Goal: Information Seeking & Learning: Compare options

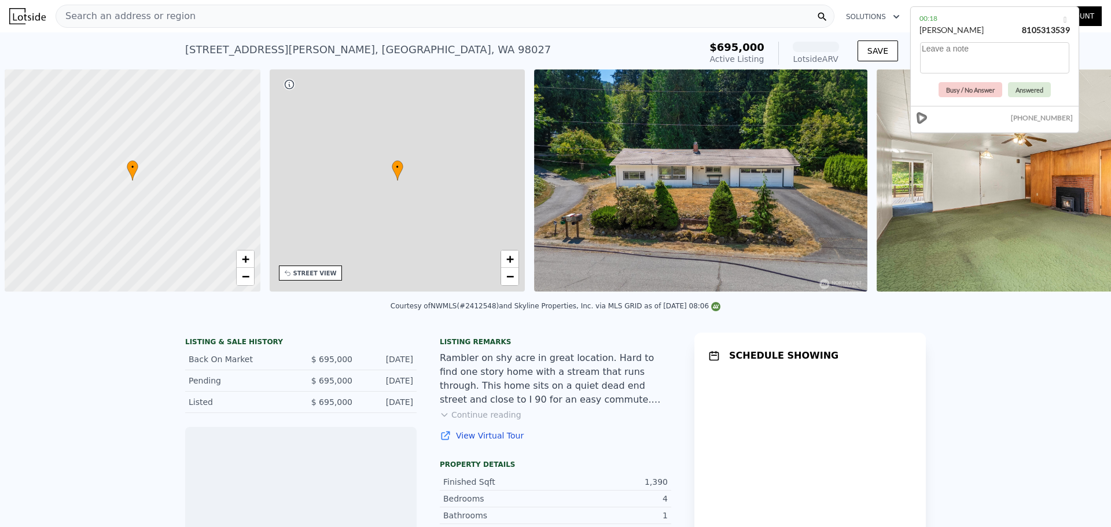
scroll to position [0, 5]
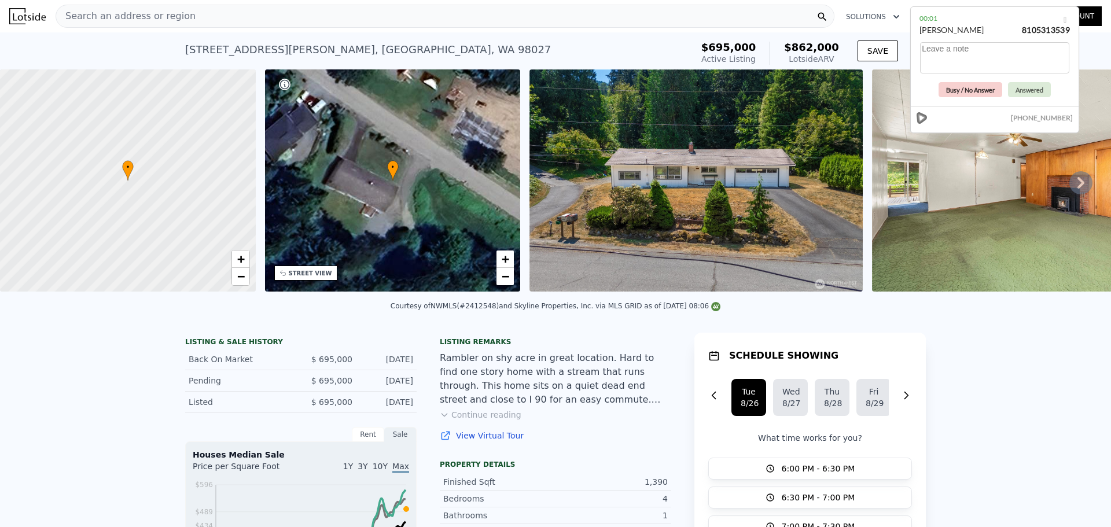
click at [980, 87] on button "Busy / No Answer" at bounding box center [971, 89] width 64 height 15
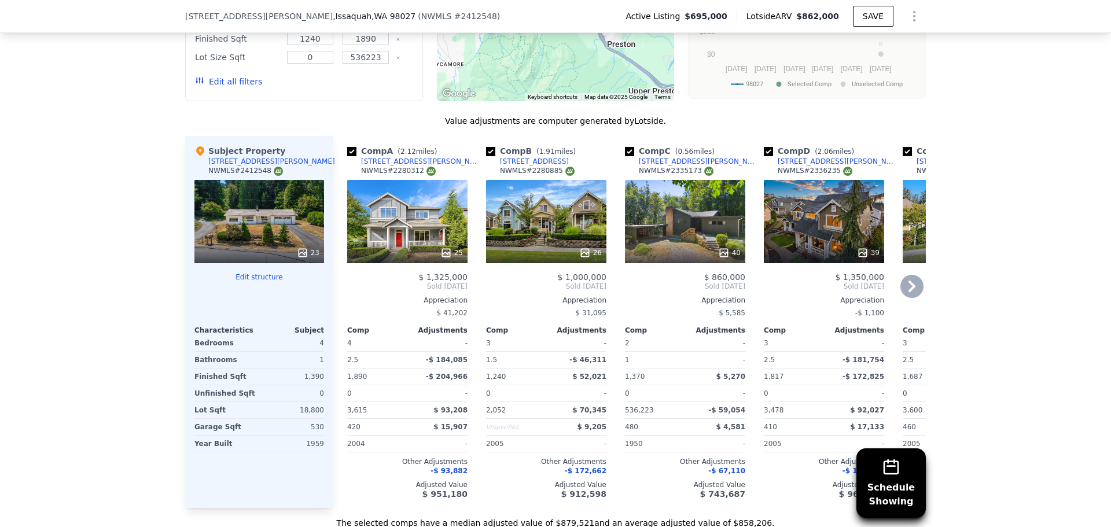
scroll to position [1154, 0]
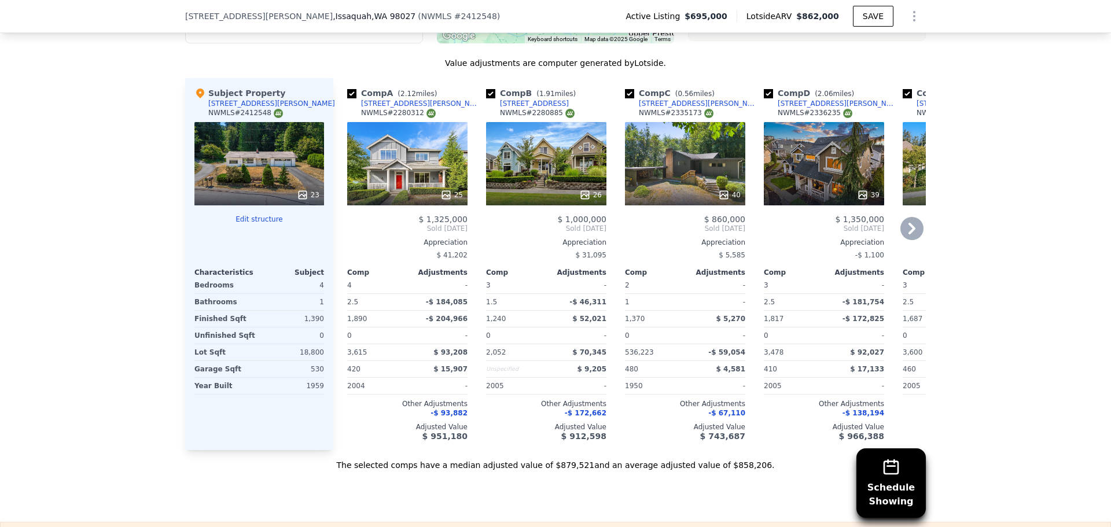
click at [682, 189] on div "40" at bounding box center [685, 163] width 120 height 83
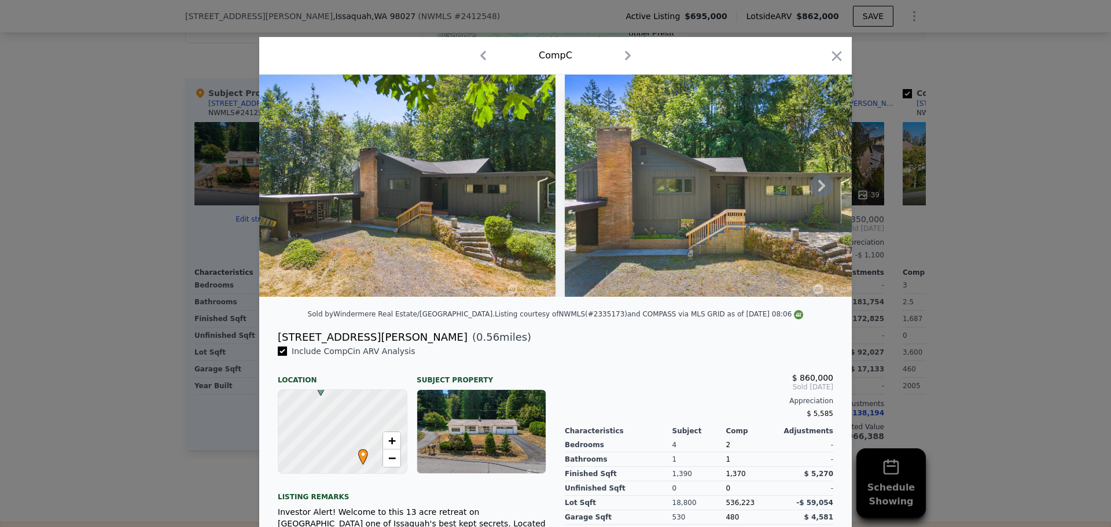
click at [817, 189] on icon at bounding box center [821, 185] width 23 height 23
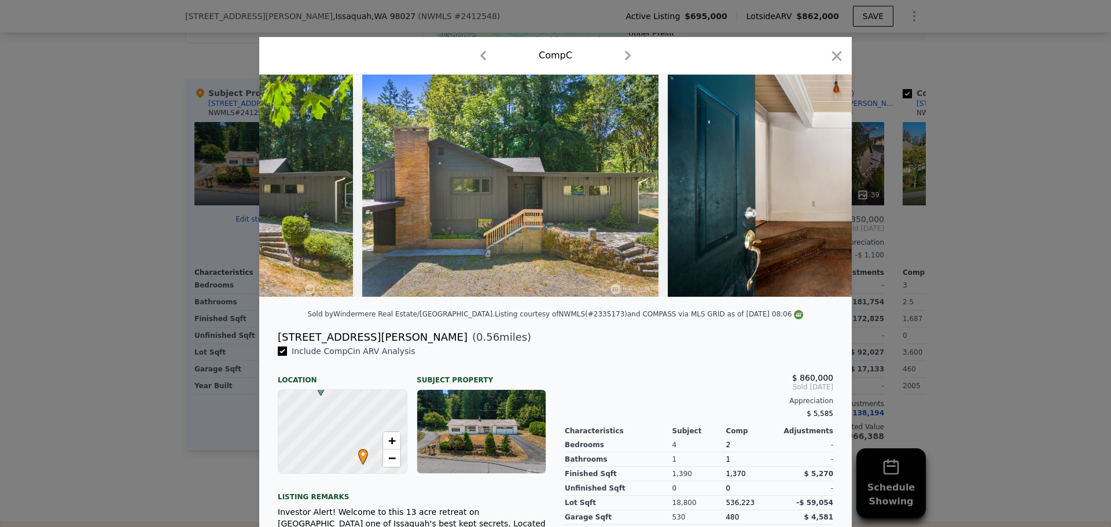
scroll to position [0, 278]
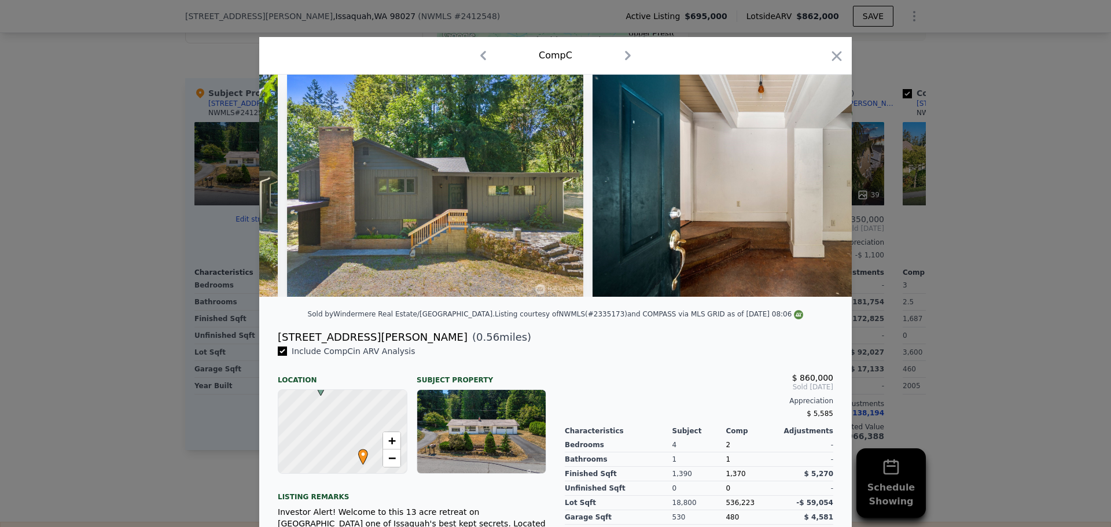
click at [817, 189] on img at bounding box center [759, 186] width 333 height 222
click at [817, 189] on icon at bounding box center [821, 185] width 23 height 23
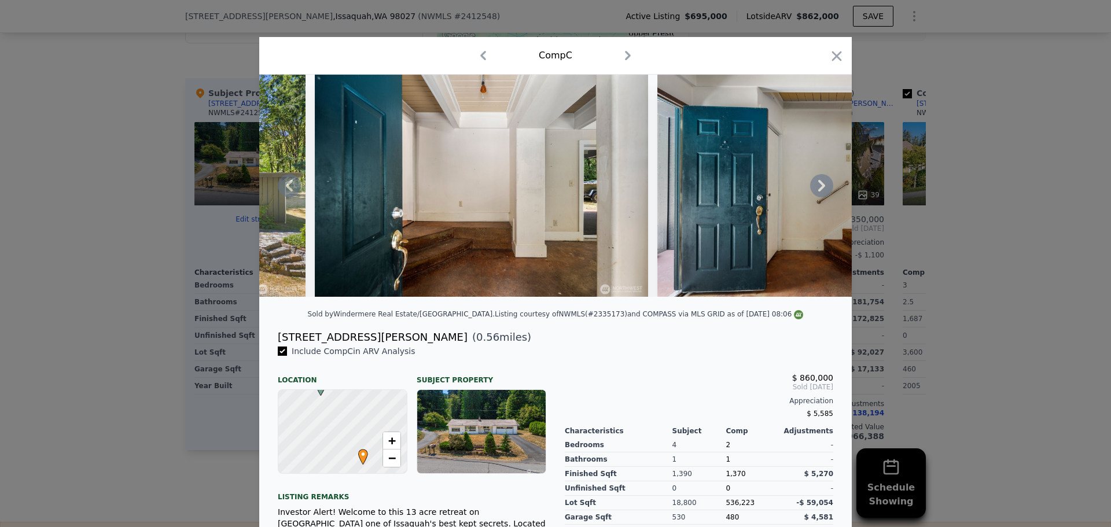
click at [817, 189] on icon at bounding box center [821, 185] width 23 height 23
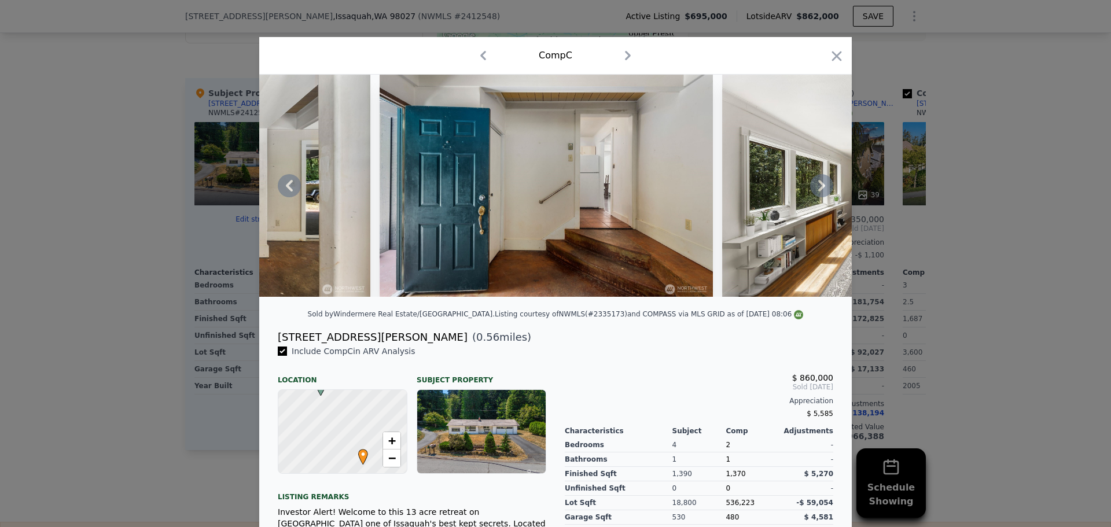
click at [817, 189] on icon at bounding box center [821, 185] width 23 height 23
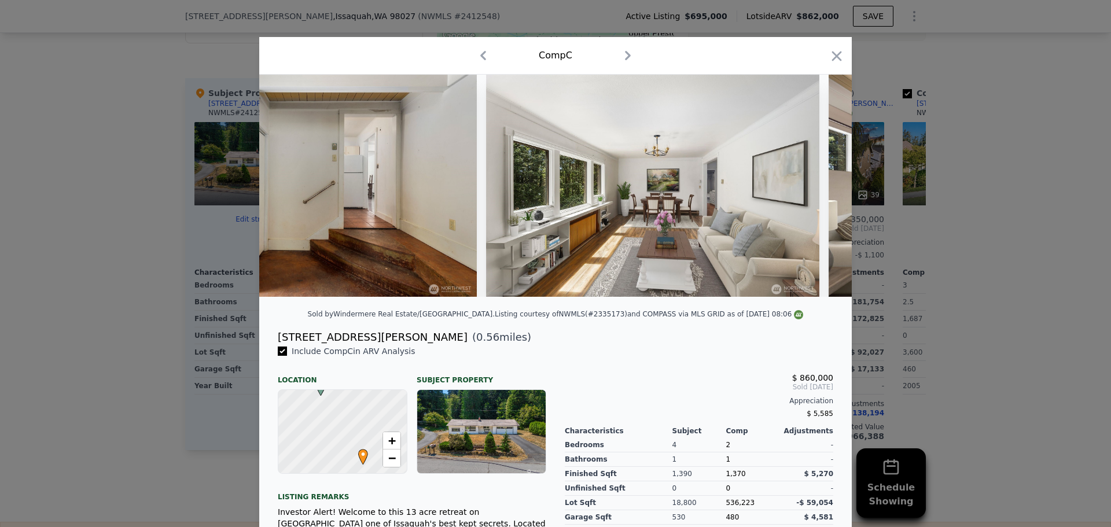
scroll to position [0, 1111]
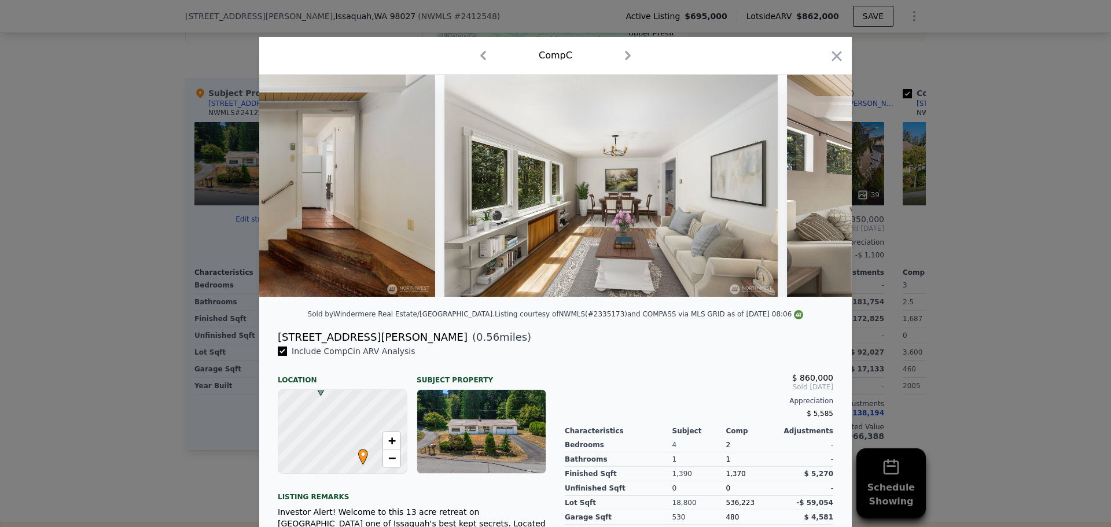
click at [817, 189] on div at bounding box center [555, 186] width 593 height 222
click at [817, 189] on icon at bounding box center [821, 185] width 23 height 23
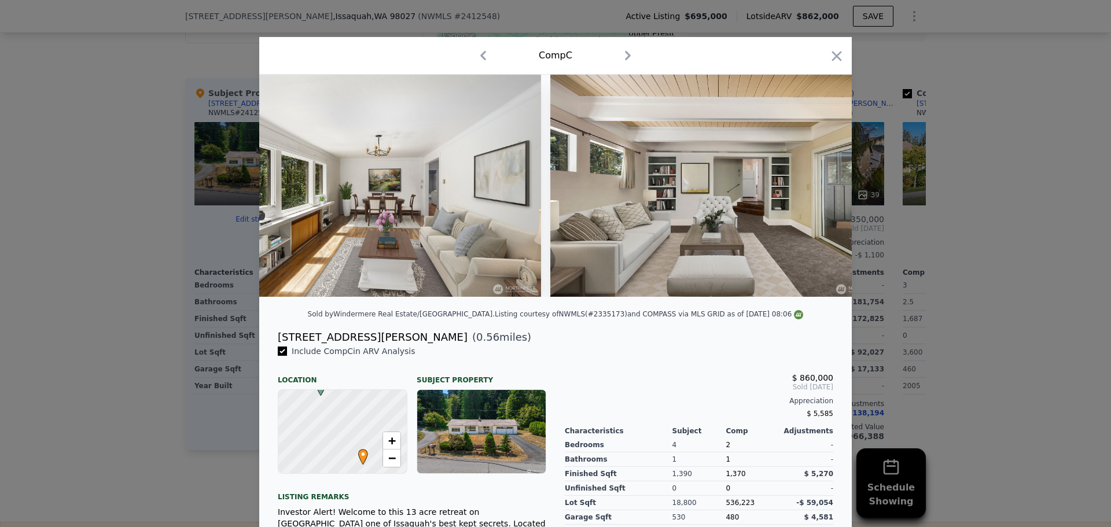
scroll to position [0, 1389]
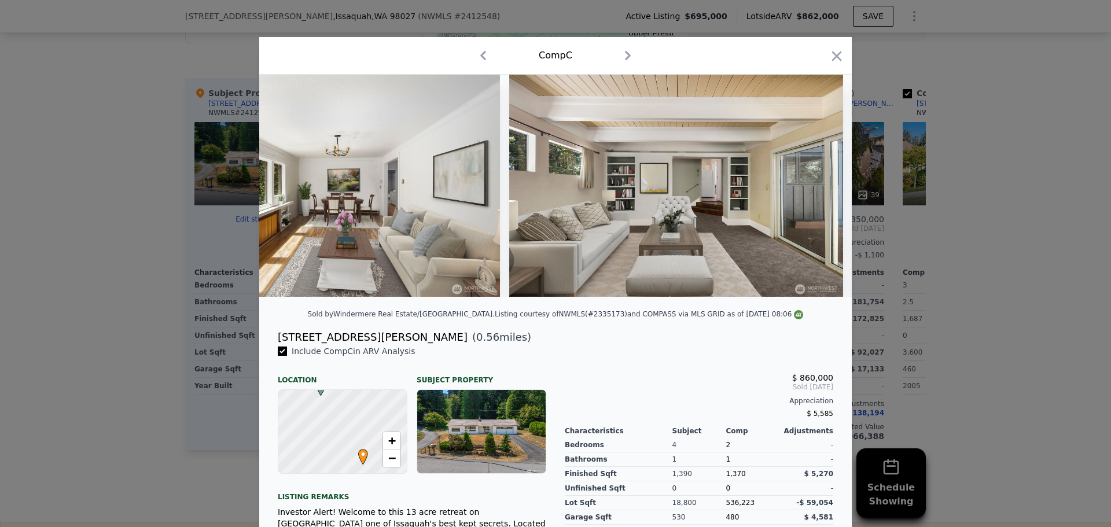
click at [817, 189] on div at bounding box center [555, 186] width 593 height 222
click at [821, 193] on icon at bounding box center [821, 185] width 23 height 23
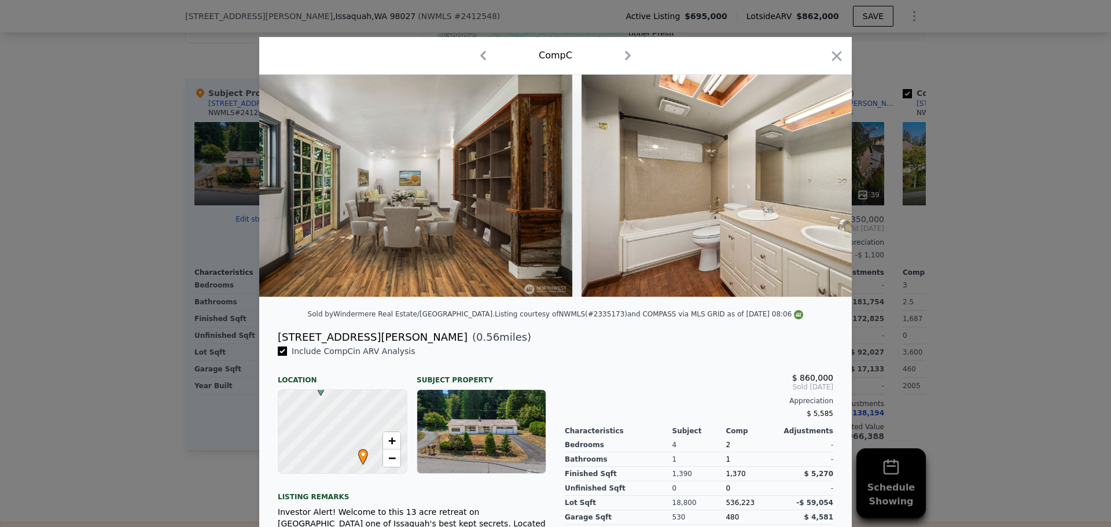
scroll to position [0, 4607]
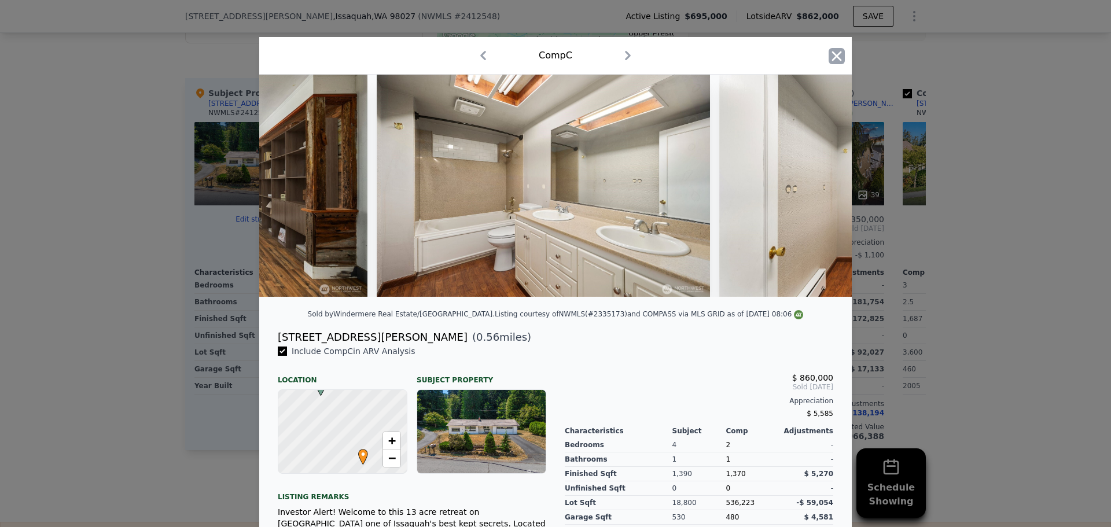
click at [835, 54] on icon "button" at bounding box center [837, 56] width 10 height 10
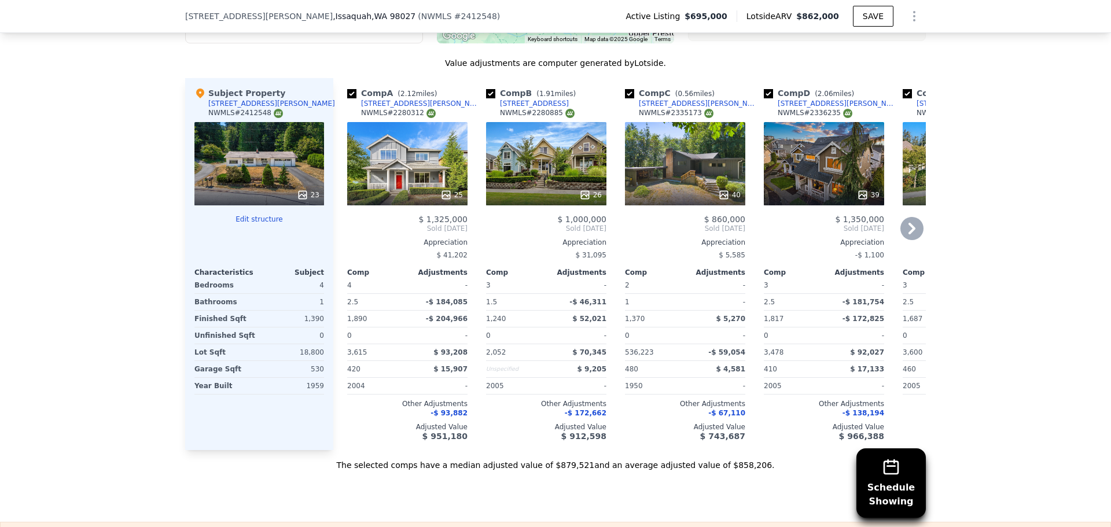
click at [723, 417] on span "-$ 67,110" at bounding box center [726, 413] width 37 height 8
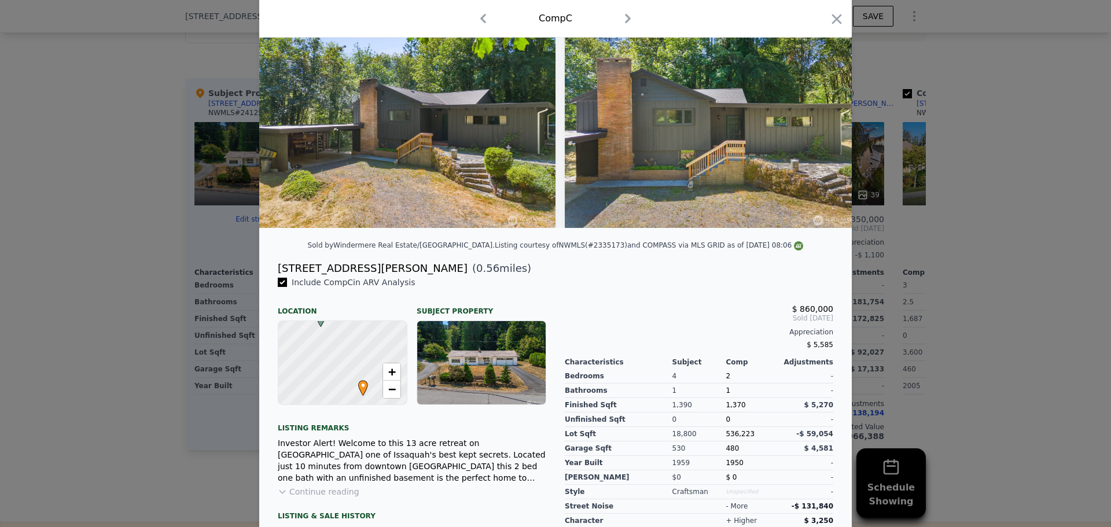
scroll to position [147, 0]
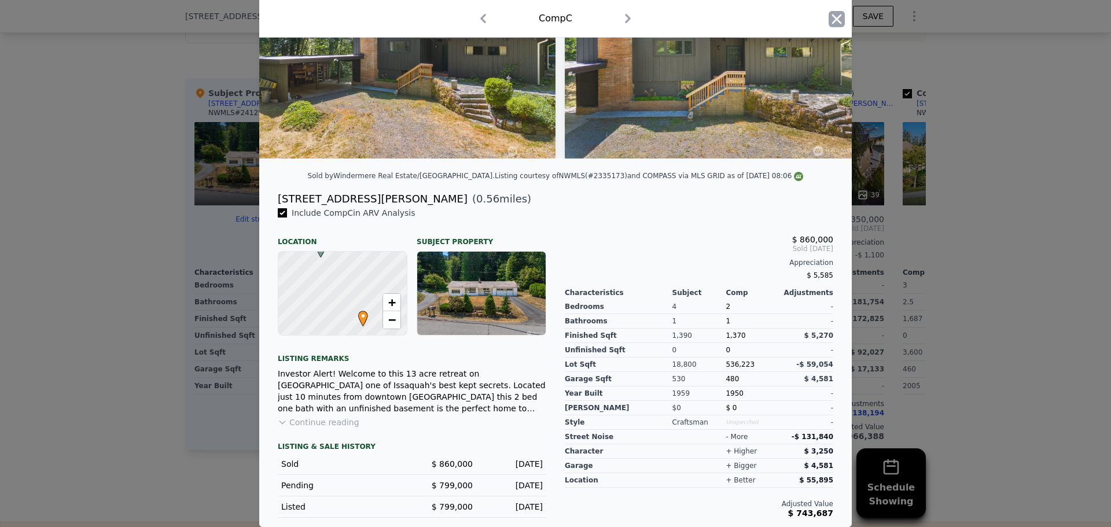
click at [829, 17] on icon "button" at bounding box center [837, 19] width 16 height 16
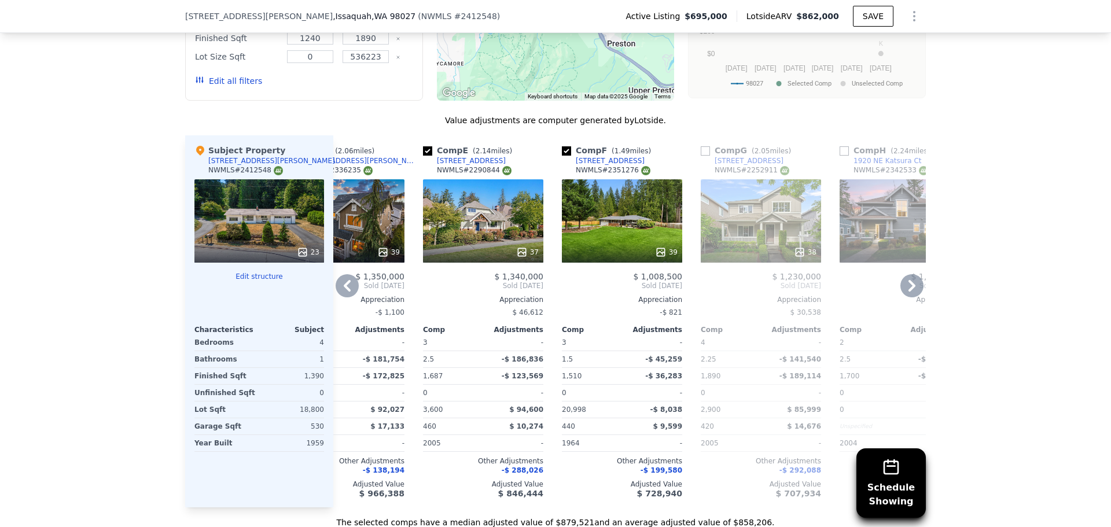
scroll to position [1154, 0]
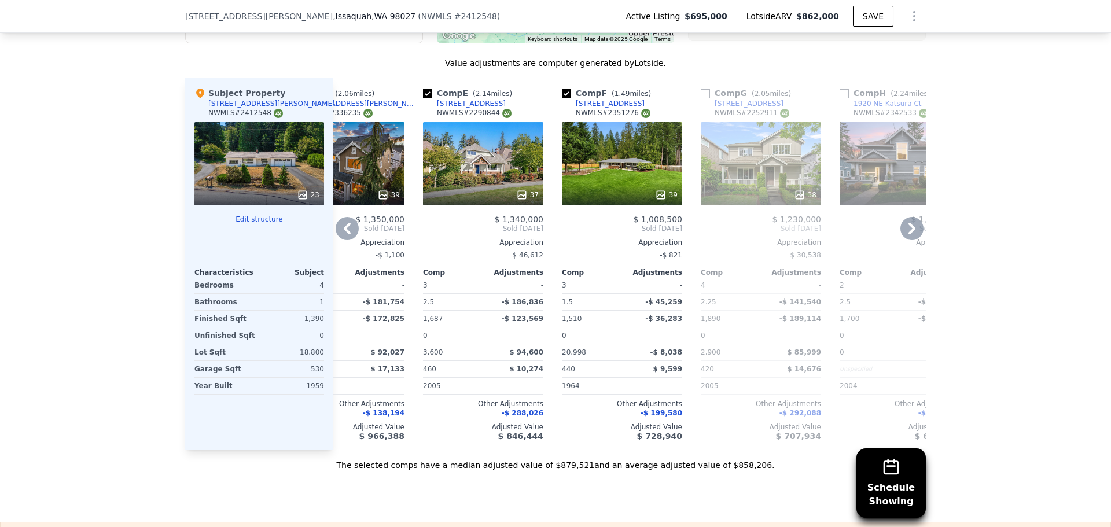
click at [617, 198] on div "39" at bounding box center [622, 195] width 111 height 12
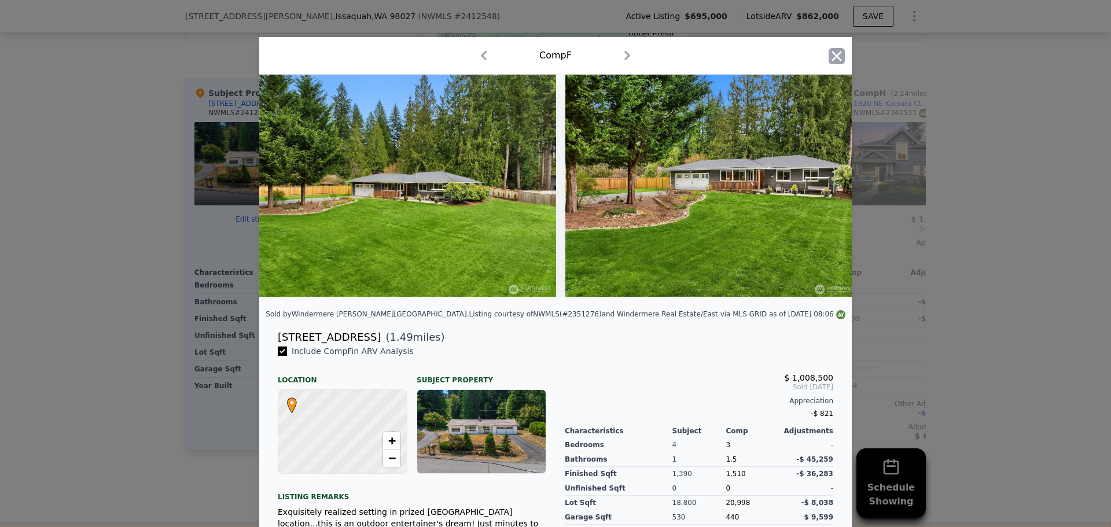
click at [829, 60] on icon "button" at bounding box center [837, 56] width 16 height 16
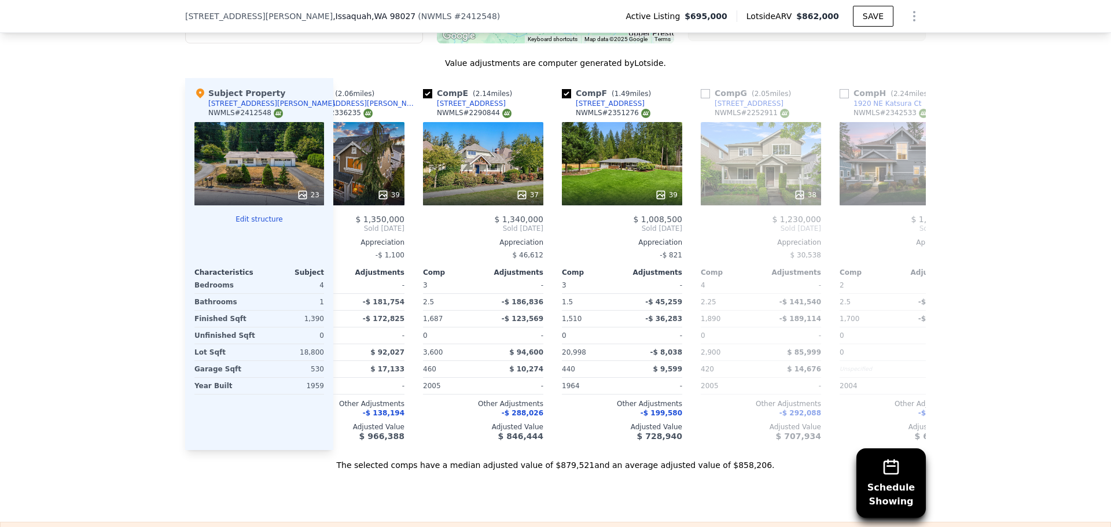
drag, startPoint x: 586, startPoint y: 112, endPoint x: 596, endPoint y: 493, distance: 381.6
click at [596, 493] on div "Sale Comps Rental Comps Schedule Showing We found 11 sales that match your sear…" at bounding box center [555, 127] width 1111 height 790
drag, startPoint x: 677, startPoint y: 94, endPoint x: 627, endPoint y: 114, distance: 53.7
click at [627, 114] on div "Comp F ( 1.49 miles) [STREET_ADDRESS] # 2351276 39 $ 1,008,500 Sold [DATE] Appr…" at bounding box center [622, 264] width 130 height 372
copy div "[STREET_ADDRESS]"
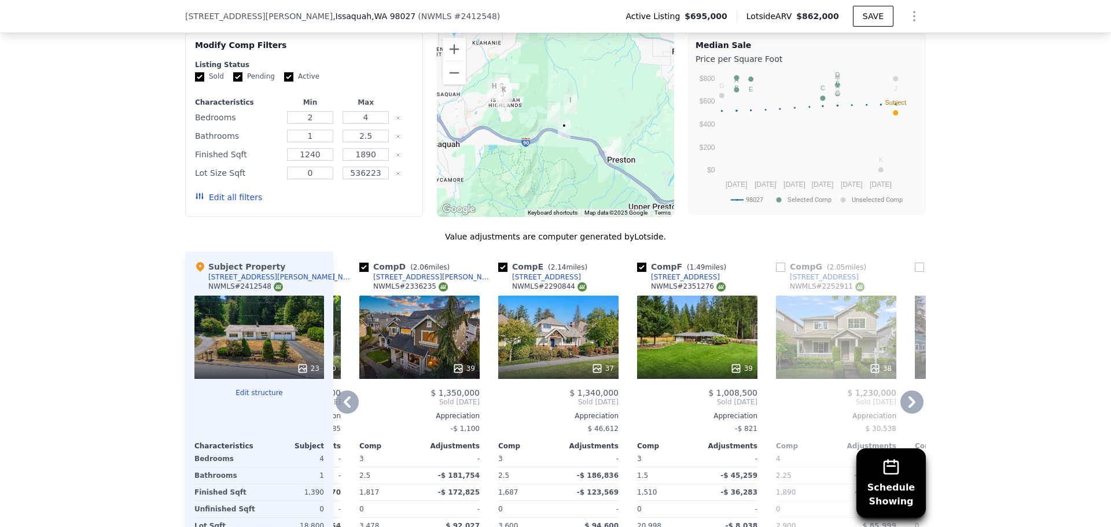
scroll to position [1096, 0]
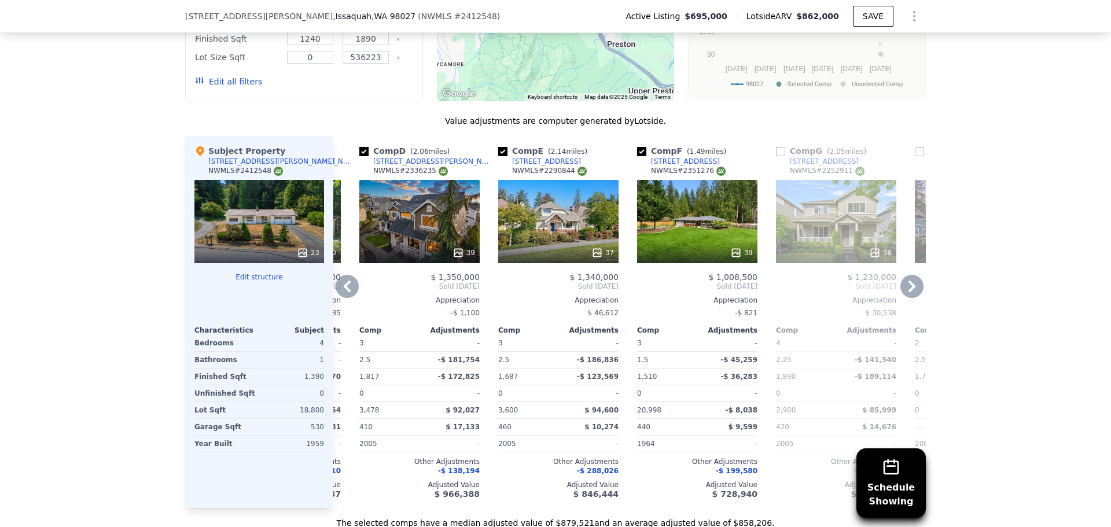
click at [699, 251] on div at bounding box center [697, 253] width 120 height 21
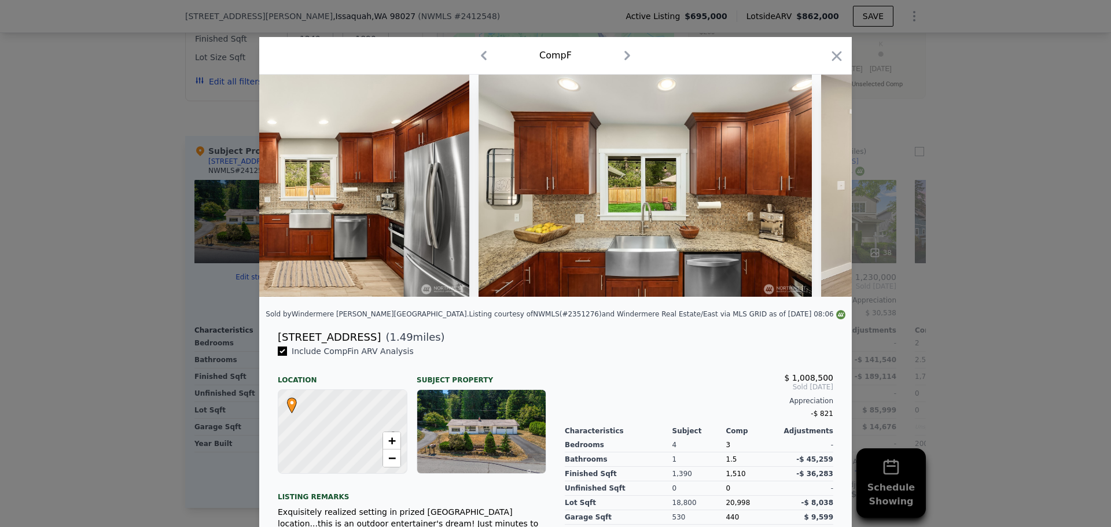
scroll to position [0, 3160]
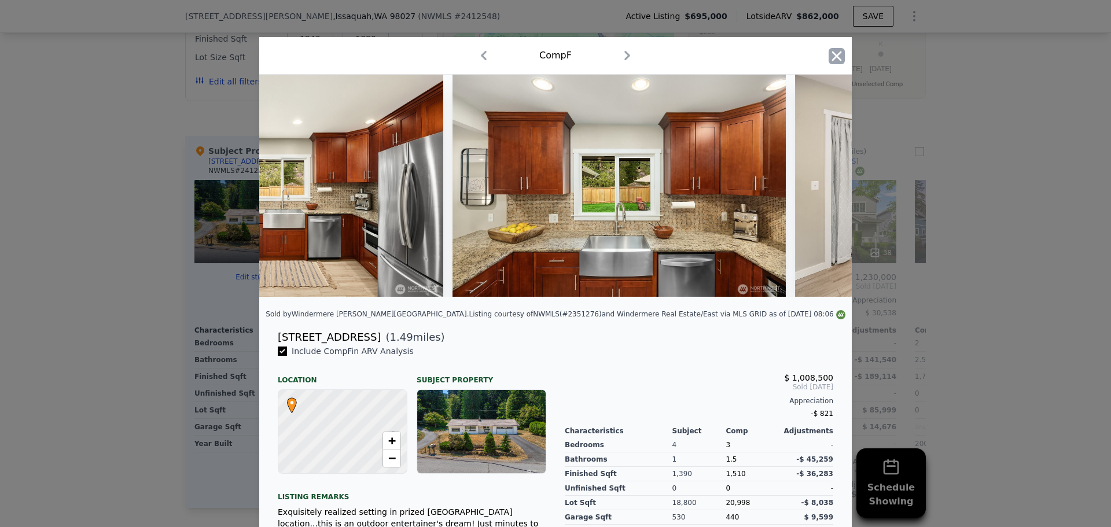
click at [833, 58] on icon "button" at bounding box center [837, 56] width 16 height 16
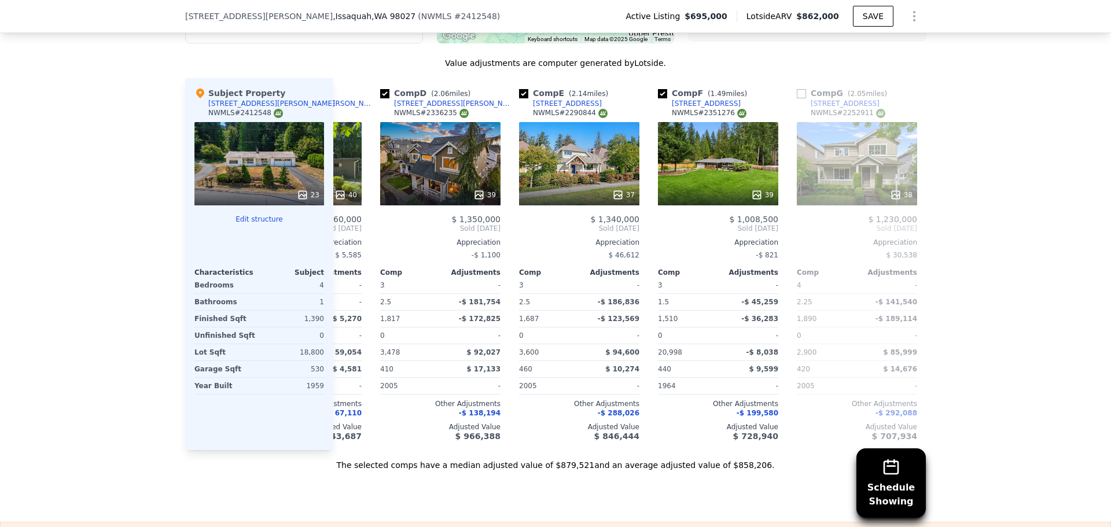
scroll to position [0, 395]
